Goal: Navigation & Orientation: Find specific page/section

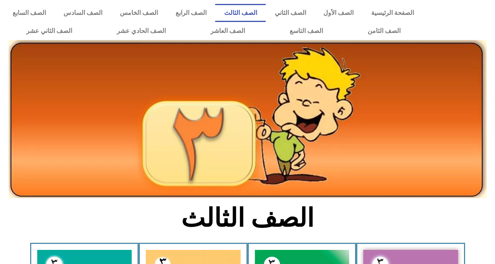
drag, startPoint x: 0, startPoint y: 0, endPoint x: 345, endPoint y: 226, distance: 411.9
click at [345, 226] on h2 "الصف الثالث" at bounding box center [247, 217] width 259 height 31
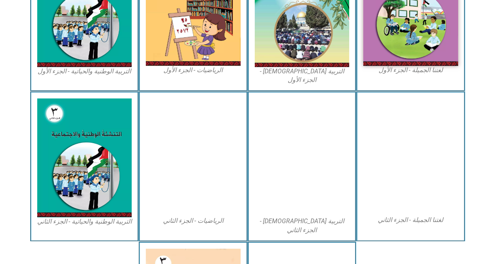
scroll to position [427, 0]
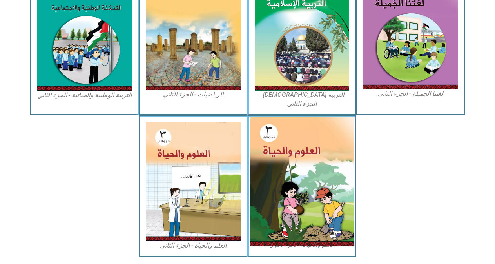
click at [299, 164] on img at bounding box center [301, 181] width 104 height 130
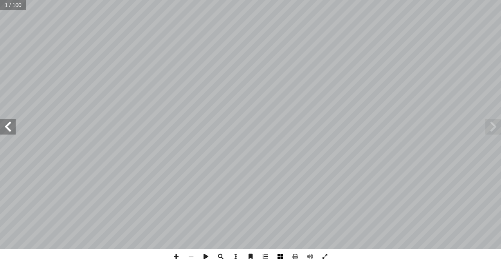
click at [280, 257] on span at bounding box center [280, 256] width 15 height 15
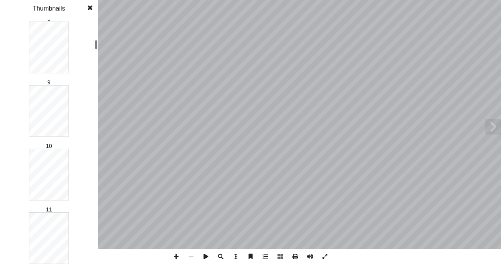
click at [91, 44] on div "1 2 3 4 5 6 7 8 9 10 11 12 13 14 15 16 17 18 19 20 21 22 23 24 25 26 27 28 29 3…" at bounding box center [49, 142] width 98 height 244
click at [98, 41] on div "1 2 3 4 5 6 7 8 9 10 11 12 13 14 15 16 17 18 19 20 21 22 23 24 25 26 27 28 29 3…" at bounding box center [49, 142] width 98 height 244
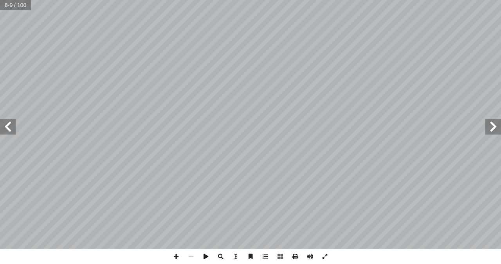
click at [4, 128] on span at bounding box center [8, 127] width 16 height 16
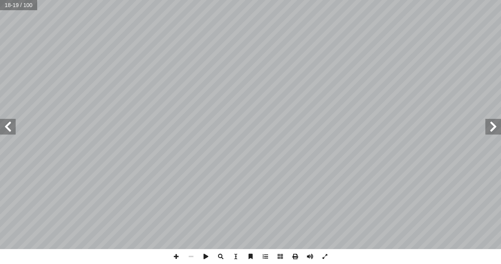
click at [4, 128] on span at bounding box center [8, 127] width 16 height 16
click at [13, 125] on span at bounding box center [8, 127] width 16 height 16
click at [8, 130] on span at bounding box center [8, 127] width 16 height 16
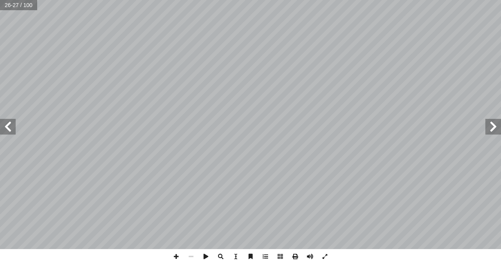
click at [8, 130] on span at bounding box center [8, 127] width 16 height 16
